Goal: Task Accomplishment & Management: Use online tool/utility

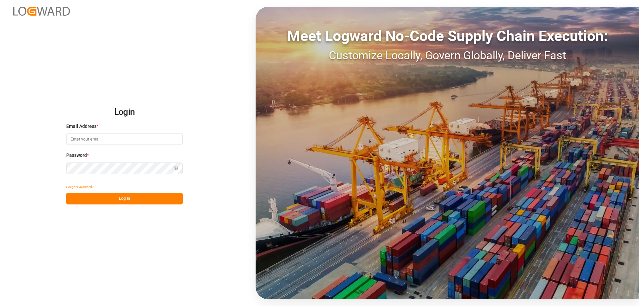
type input "[EMAIL_ADDRESS][DOMAIN_NAME]"
click at [111, 197] on button "Log In" at bounding box center [124, 199] width 116 height 12
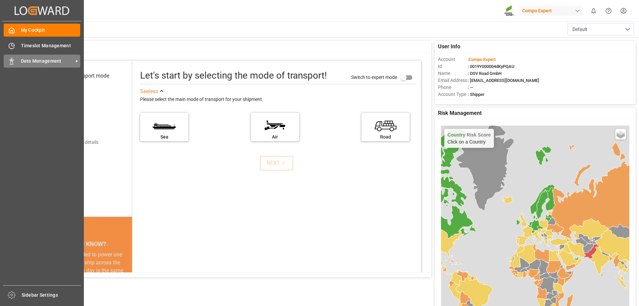
click at [26, 63] on span "Data Management" at bounding box center [47, 61] width 53 height 7
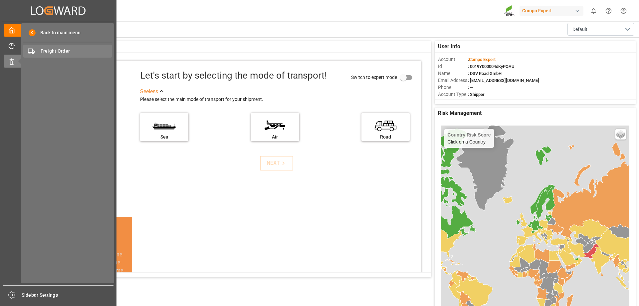
click at [73, 52] on span "Freight Order" at bounding box center [77, 51] width 72 height 7
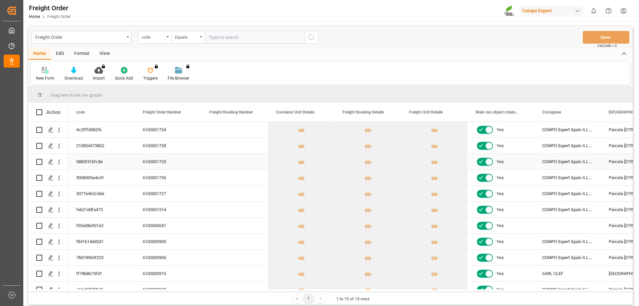
click at [40, 163] on input "Press Space to toggle row selection (unchecked)" at bounding box center [39, 162] width 6 height 6
checkbox input "true"
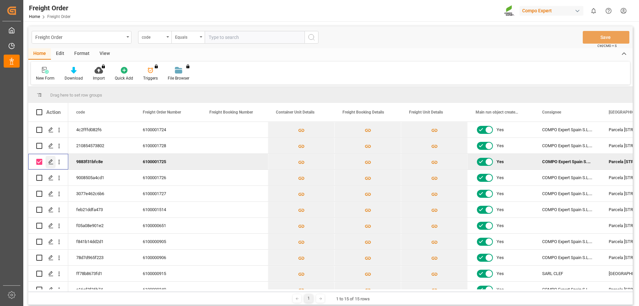
click at [52, 161] on icon "Press SPACE to deselect this row." at bounding box center [50, 161] width 5 height 5
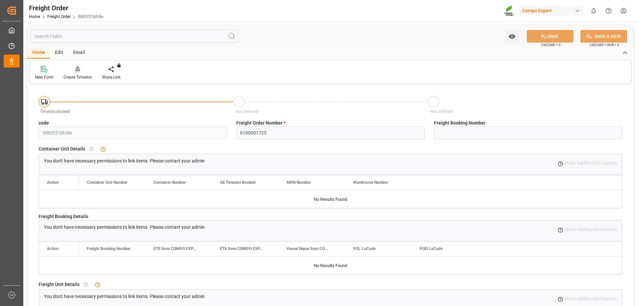
click at [75, 75] on div "Create Timeslot" at bounding box center [78, 77] width 28 height 6
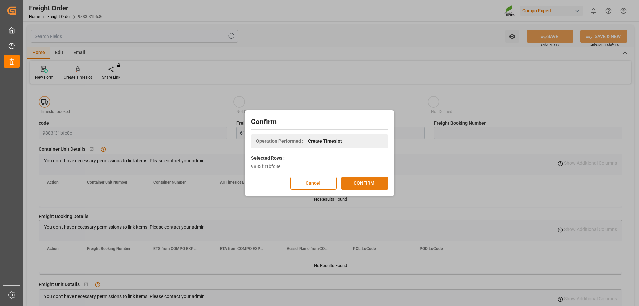
click at [354, 183] on button "CONFIRM" at bounding box center [364, 183] width 47 height 13
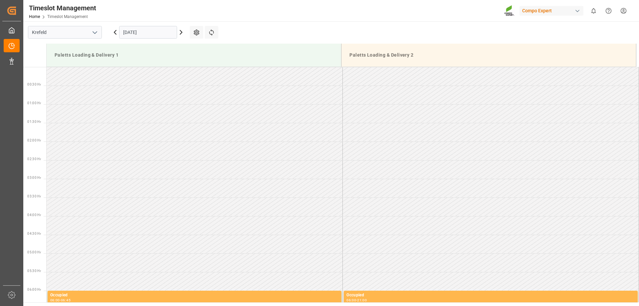
scroll to position [555, 0]
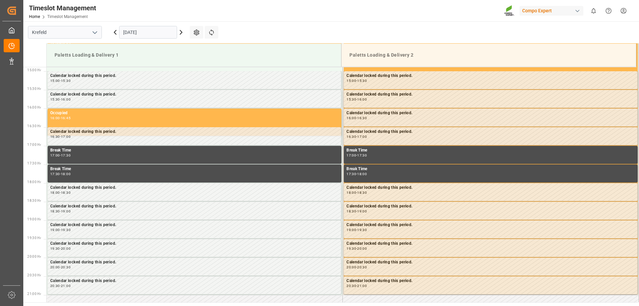
click at [150, 37] on input "[DATE]" at bounding box center [148, 32] width 58 height 13
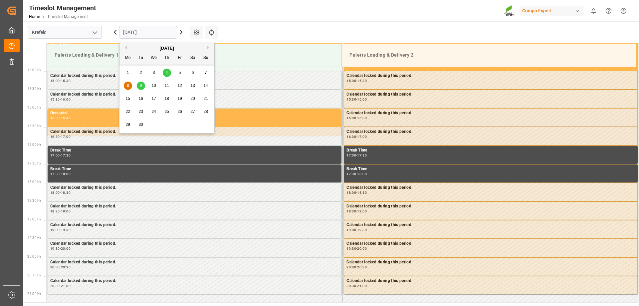
click at [140, 87] on span "9" at bounding box center [141, 85] width 2 height 5
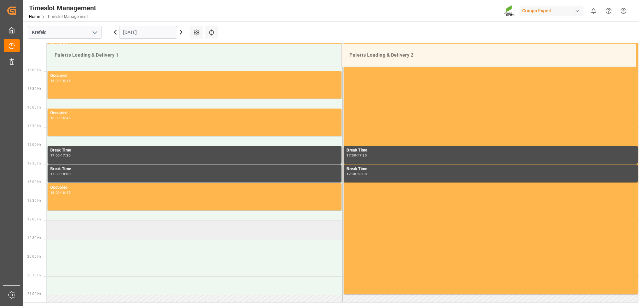
scroll to position [588, 0]
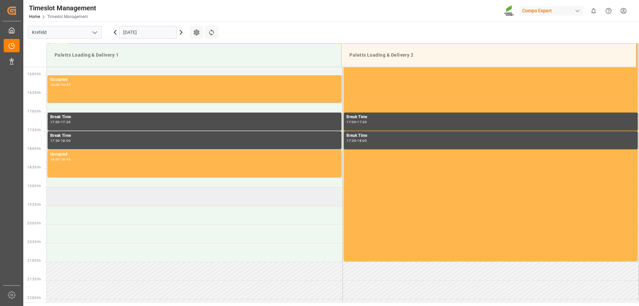
click at [79, 198] on td at bounding box center [195, 196] width 296 height 19
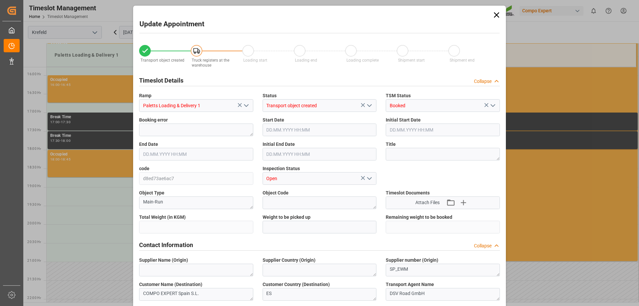
type input "24412.4"
type input "0"
type input "09.09.2025 19:00"
type input "09.09.2025 19:30"
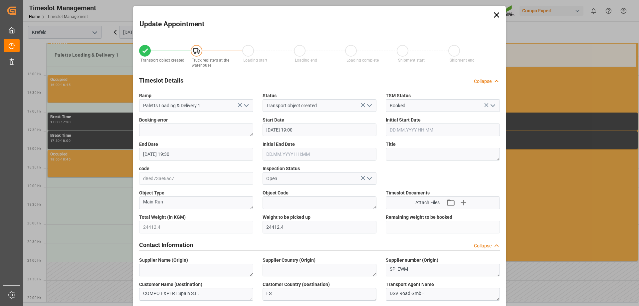
type input "[DATE] 07:24"
type input "08.09.2025 13:51"
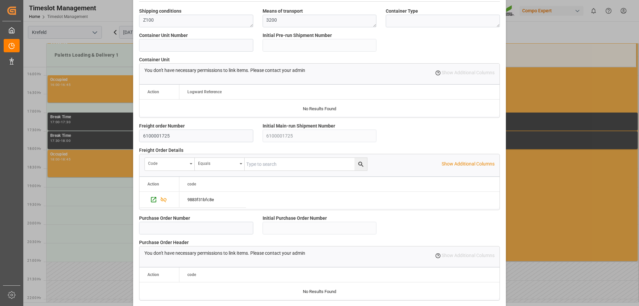
scroll to position [570, 0]
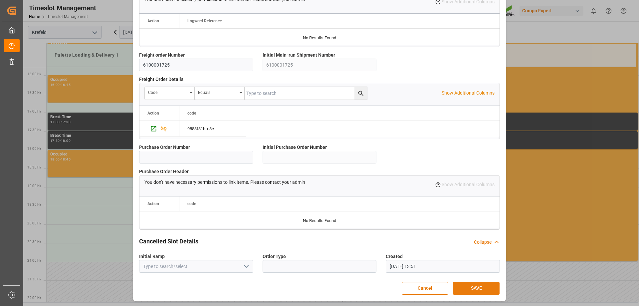
click at [475, 292] on button "SAVE" at bounding box center [476, 288] width 47 height 13
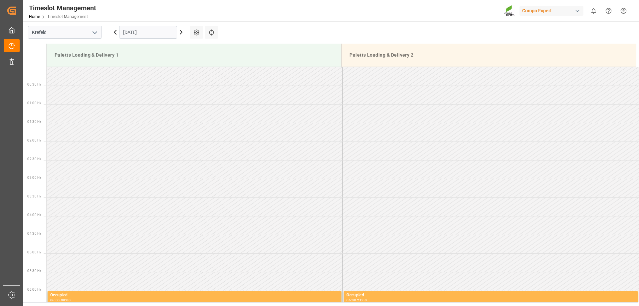
scroll to position [648, 0]
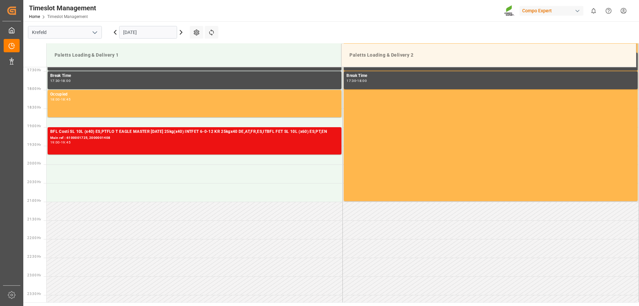
click at [624, 7] on html "Created by potrace 1.15, written by Peter Selinger 2001-2017 Created by potrace…" at bounding box center [319, 153] width 639 height 306
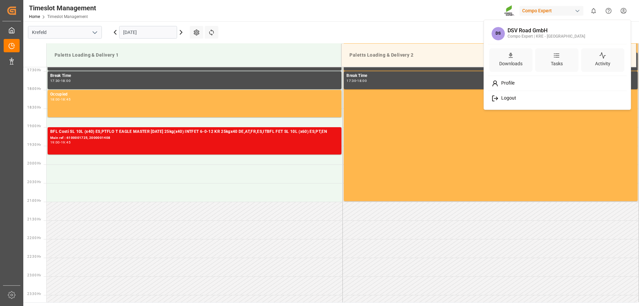
click at [513, 94] on div "Logout" at bounding box center [557, 98] width 136 height 12
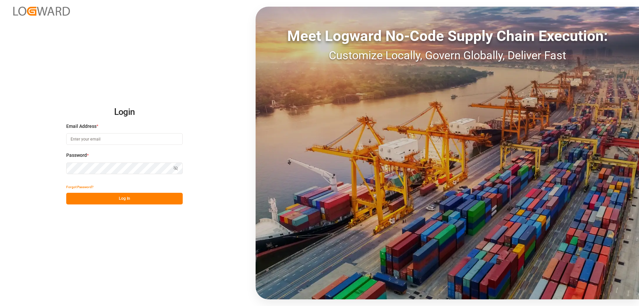
type input "[EMAIL_ADDRESS][DOMAIN_NAME]"
click at [134, 203] on button "Log In" at bounding box center [124, 199] width 116 height 12
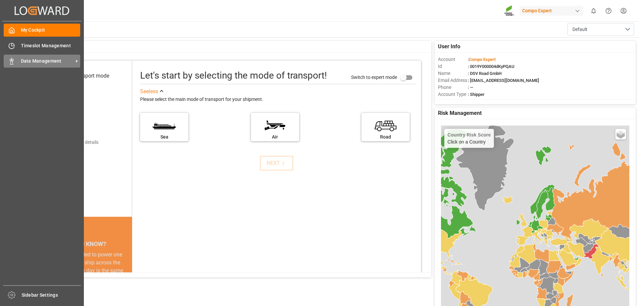
drag, startPoint x: 15, startPoint y: 56, endPoint x: 24, endPoint y: 58, distance: 9.8
click at [15, 56] on div "Data Management Data Management" at bounding box center [42, 61] width 77 height 13
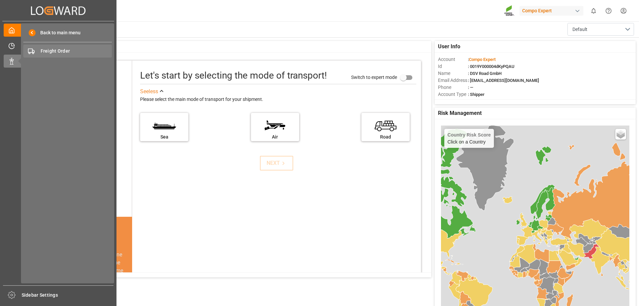
click at [79, 50] on span "Freight Order" at bounding box center [77, 51] width 72 height 7
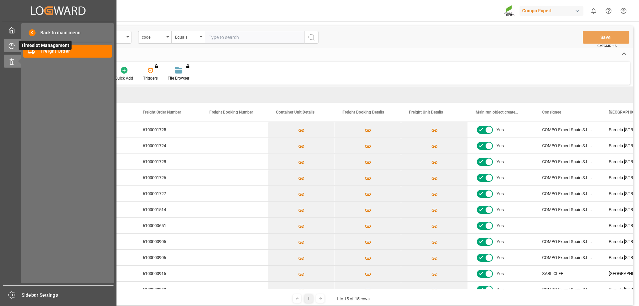
click at [46, 48] on span "Timeslot Management" at bounding box center [45, 45] width 53 height 9
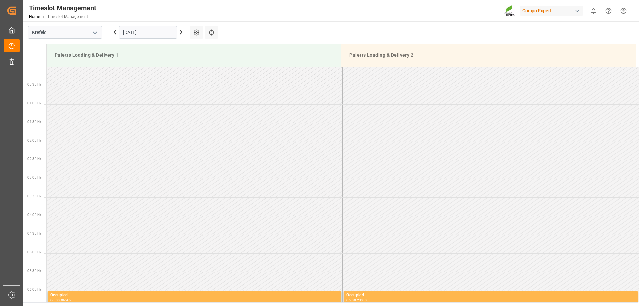
scroll to position [555, 0]
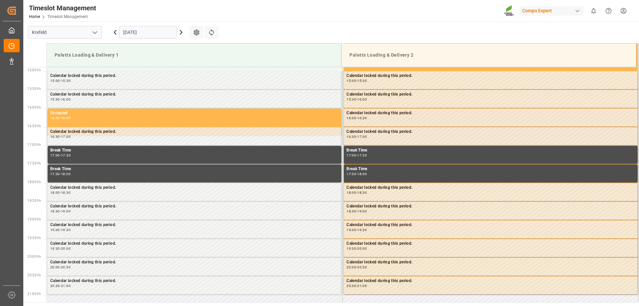
click at [145, 29] on input "[DATE]" at bounding box center [148, 32] width 58 height 13
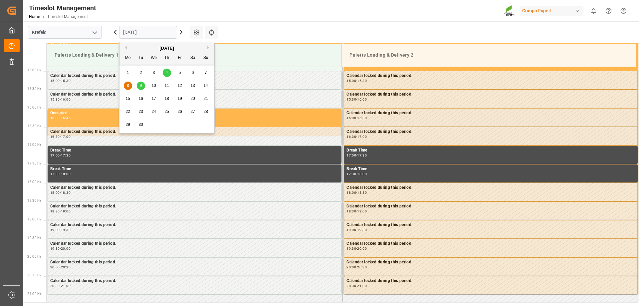
click at [140, 87] on span "9" at bounding box center [141, 85] width 2 height 5
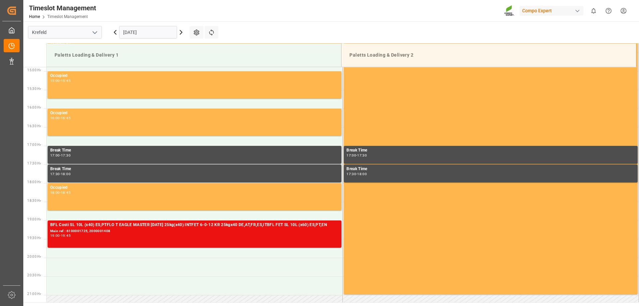
scroll to position [588, 0]
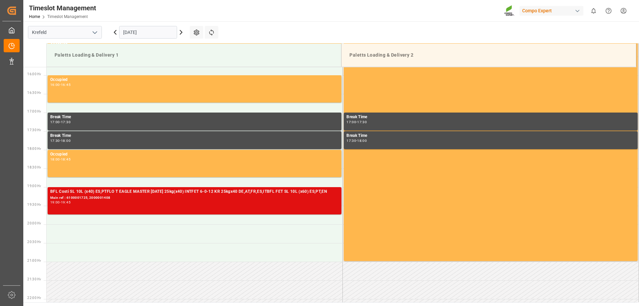
click at [100, 192] on div "BFL Costi SL 10L (x40) ES,PTFLO T EAGLE MASTER [DATE] 25kg(x40) INTFET 6-0-12 K…" at bounding box center [194, 191] width 288 height 7
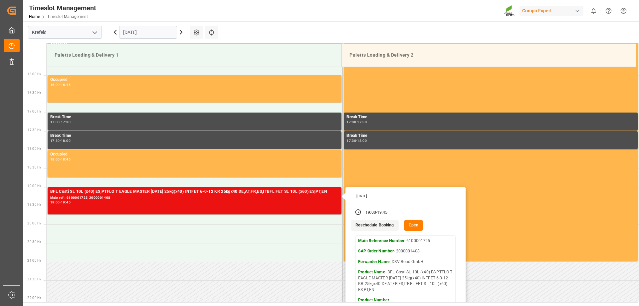
click at [407, 227] on button "Open" at bounding box center [413, 225] width 19 height 11
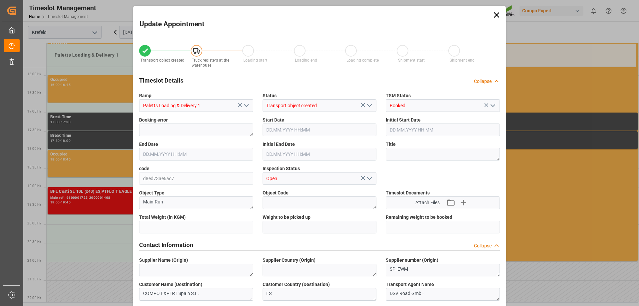
type input "24412.4"
type input "0"
type input "09.09.2025 19:00"
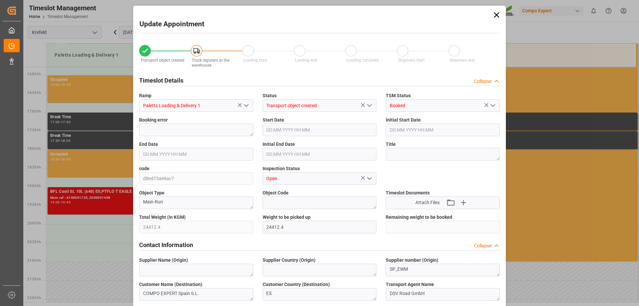
type input "09.09.2025 19:45"
type input "09.09.2025 19:30"
type input "[DATE] 07:24"
type input "08.09.2025 13:51"
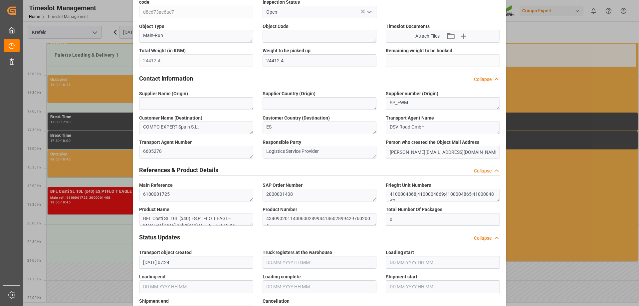
scroll to position [233, 0]
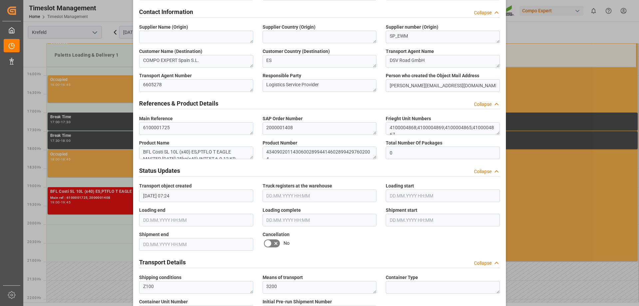
click at [279, 242] on icon at bounding box center [276, 243] width 8 height 8
click at [0, 0] on input "checkbox" at bounding box center [0, 0] width 0 height 0
click at [279, 242] on icon at bounding box center [276, 243] width 8 height 8
click at [0, 0] on input "checkbox" at bounding box center [0, 0] width 0 height 0
click at [276, 244] on icon at bounding box center [276, 243] width 8 height 8
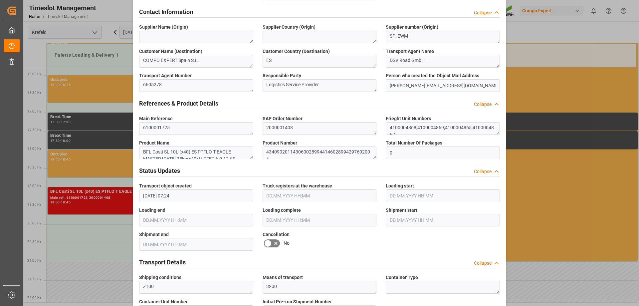
click at [0, 0] on input "checkbox" at bounding box center [0, 0] width 0 height 0
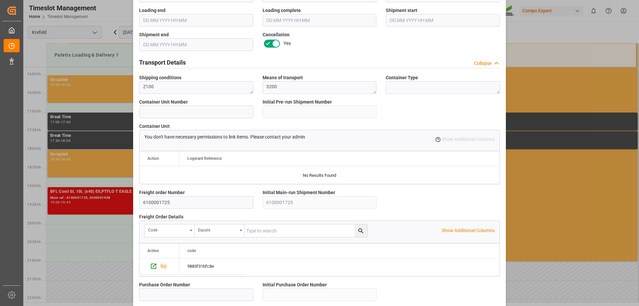
scroll to position [570, 0]
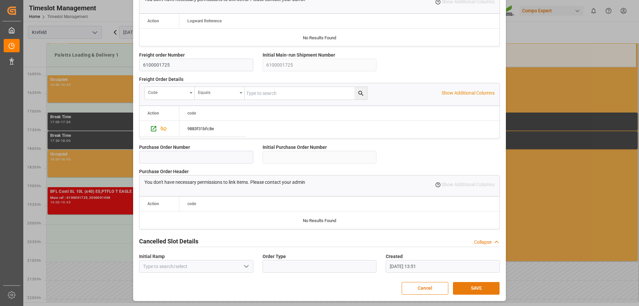
click at [469, 286] on button "SAVE" at bounding box center [476, 288] width 47 height 13
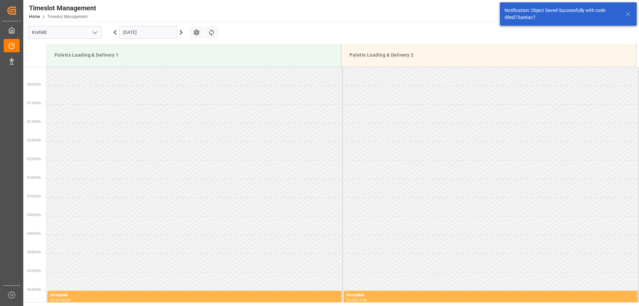
scroll to position [648, 0]
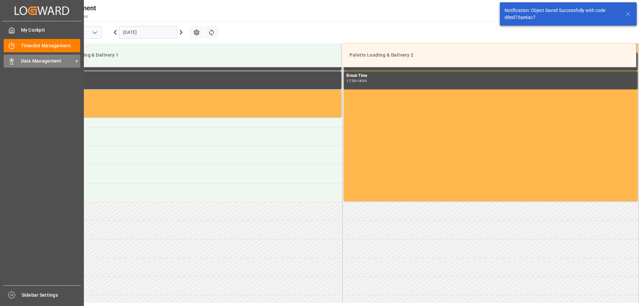
click at [15, 65] on div "Data Management Data Management" at bounding box center [42, 61] width 77 height 13
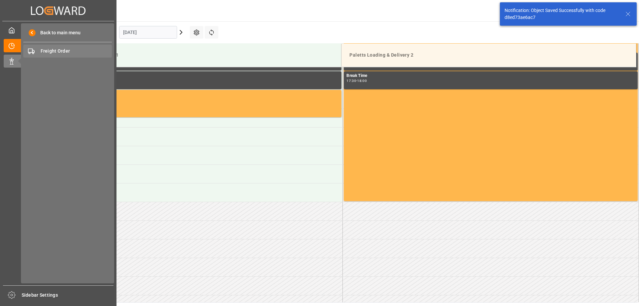
click at [51, 54] on span "Freight Order" at bounding box center [77, 51] width 72 height 7
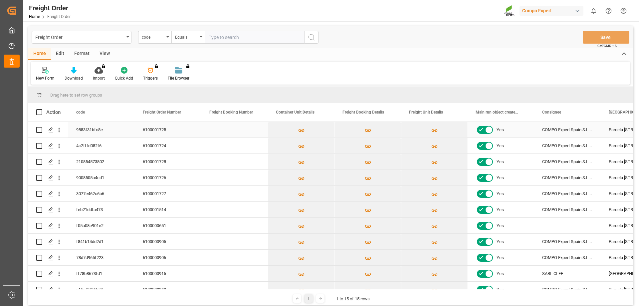
drag, startPoint x: 39, startPoint y: 133, endPoint x: 45, endPoint y: 131, distance: 6.3
click at [39, 132] on div "Press SPACE to select this row." at bounding box center [39, 129] width 6 height 15
click at [34, 128] on div "Press SPACE to select this row." at bounding box center [48, 130] width 40 height 16
click at [40, 130] on input "Press Space to toggle row selection (unchecked)" at bounding box center [39, 130] width 6 height 6
checkbox input "true"
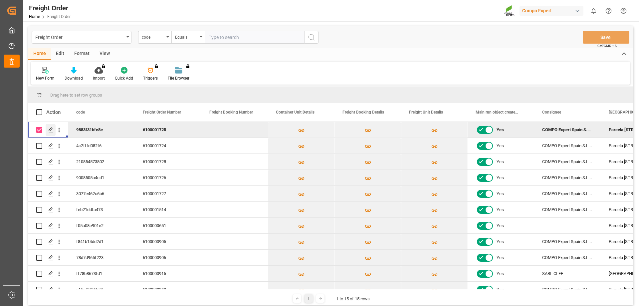
click at [52, 130] on icon "Press SPACE to deselect this row." at bounding box center [50, 129] width 5 height 5
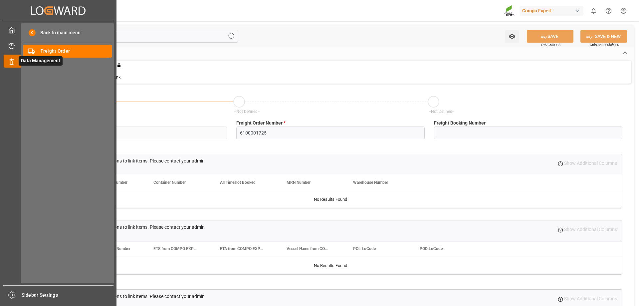
click at [11, 64] on icon at bounding box center [11, 61] width 7 height 7
click at [47, 54] on span "Freight Order" at bounding box center [77, 51] width 72 height 7
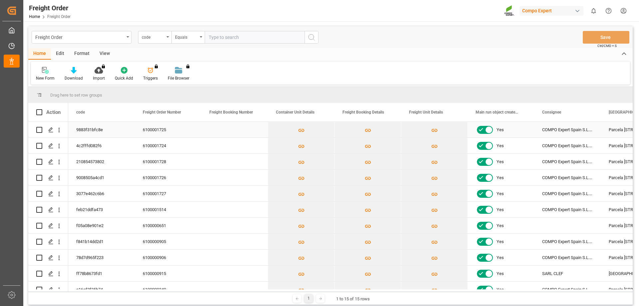
click at [45, 129] on div "Press SPACE to select this row." at bounding box center [48, 129] width 24 height 15
click at [41, 129] on input "Press Space to toggle row selection (unchecked)" at bounding box center [39, 130] width 6 height 6
checkbox input "true"
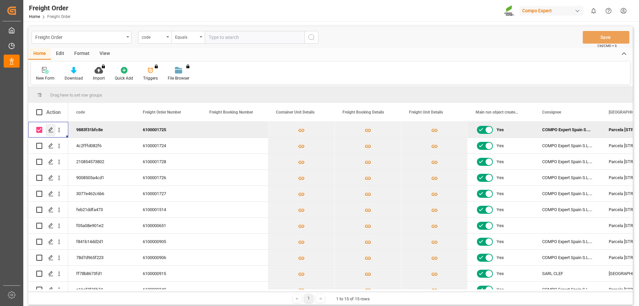
click at [50, 129] on icon "Press SPACE to deselect this row." at bounding box center [50, 129] width 5 height 5
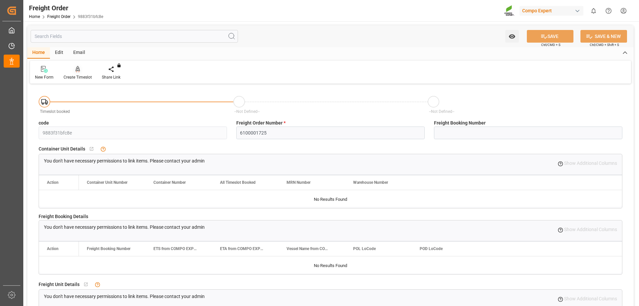
click at [80, 77] on div "Create Timeslot" at bounding box center [78, 77] width 28 height 6
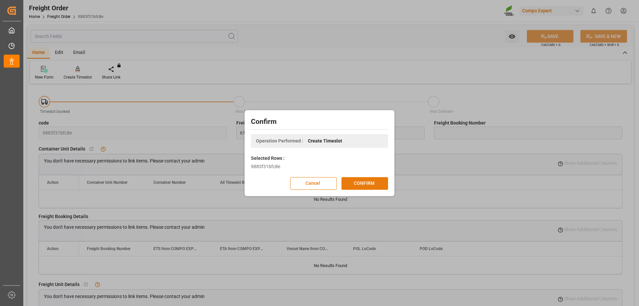
click at [375, 182] on button "CONFIRM" at bounding box center [364, 183] width 47 height 13
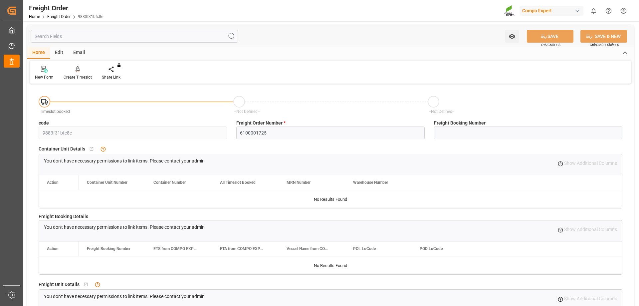
click at [622, 6] on html "Created by potrace 1.15, written by Peter Selinger 2001-2017 Created by potrace…" at bounding box center [319, 153] width 639 height 306
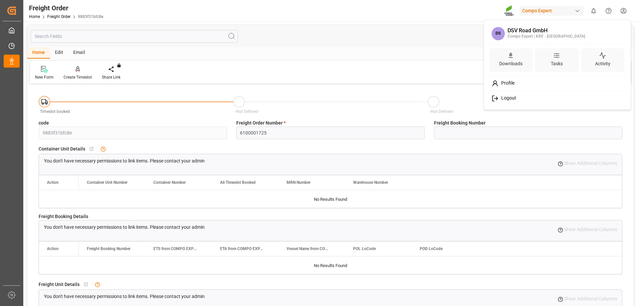
click at [506, 97] on span "Logout" at bounding box center [507, 98] width 18 height 6
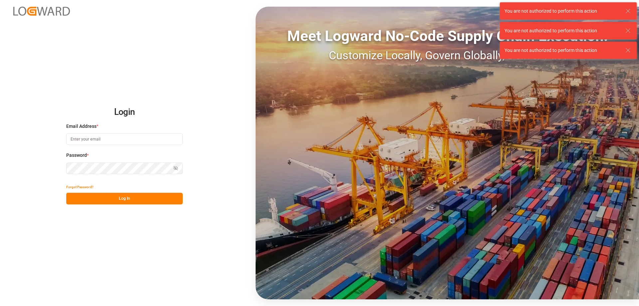
type input "dispocenter.west@de.dsv.com"
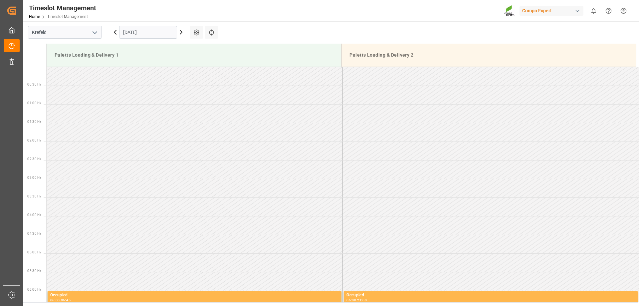
scroll to position [555, 0]
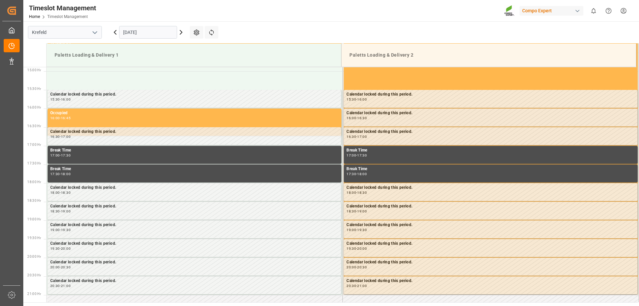
click at [131, 32] on input "[DATE]" at bounding box center [148, 32] width 58 height 13
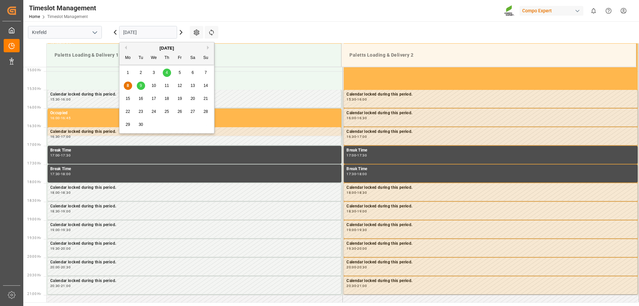
click at [154, 83] on div "10" at bounding box center [154, 86] width 8 height 8
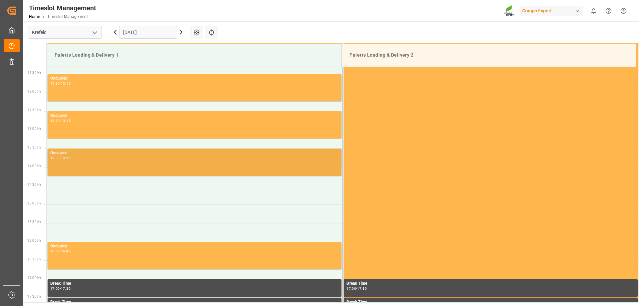
scroll to position [255, 0]
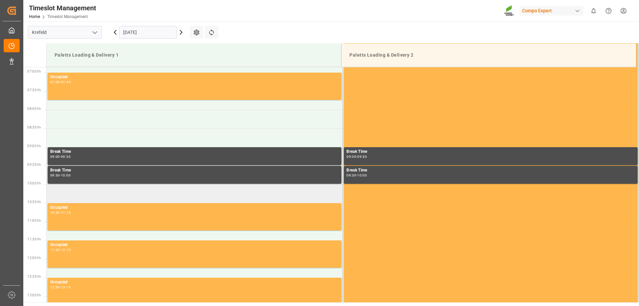
click at [69, 195] on td at bounding box center [195, 193] width 296 height 19
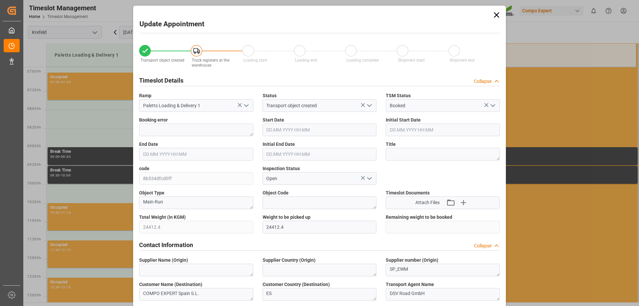
type input "24412.4"
type input "0"
type input "[DATE] 10:00"
type input "[DATE] 10:30"
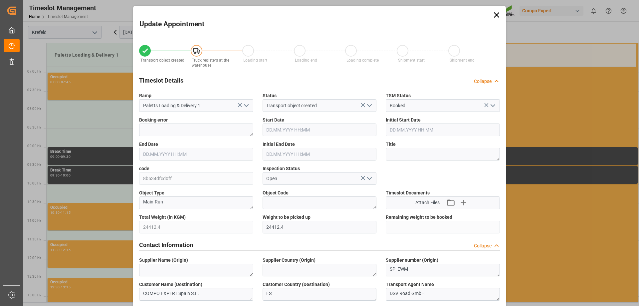
type input "[DATE] 07:24"
type input "[DATE] 14:03"
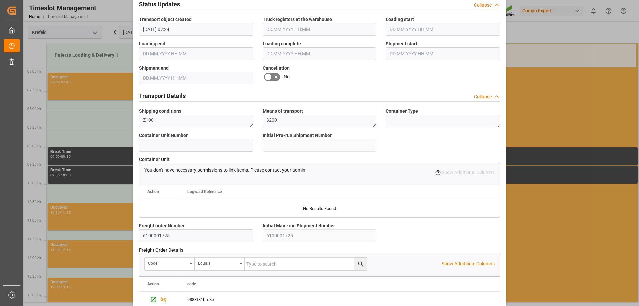
scroll to position [570, 0]
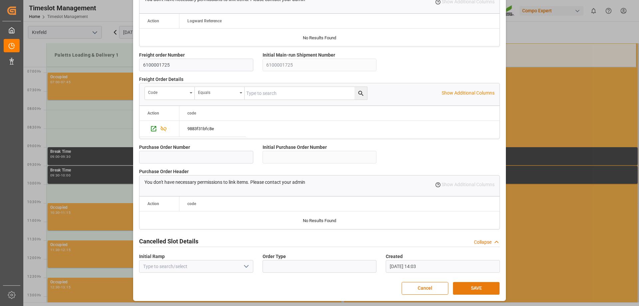
click at [477, 285] on button "SAVE" at bounding box center [476, 288] width 47 height 13
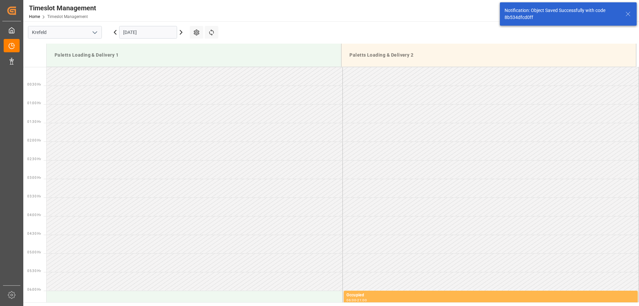
scroll to position [331, 0]
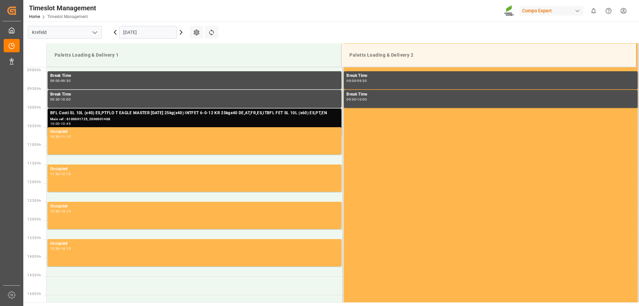
click at [625, 13] on html "Created by potrace 1.15, written by [PERSON_NAME] [DATE]-[DATE] Created by potr…" at bounding box center [319, 153] width 639 height 306
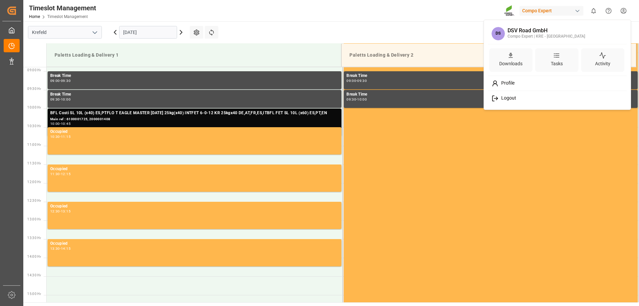
click at [514, 102] on div "Logout" at bounding box center [557, 98] width 136 height 12
